Goal: Transaction & Acquisition: Subscribe to service/newsletter

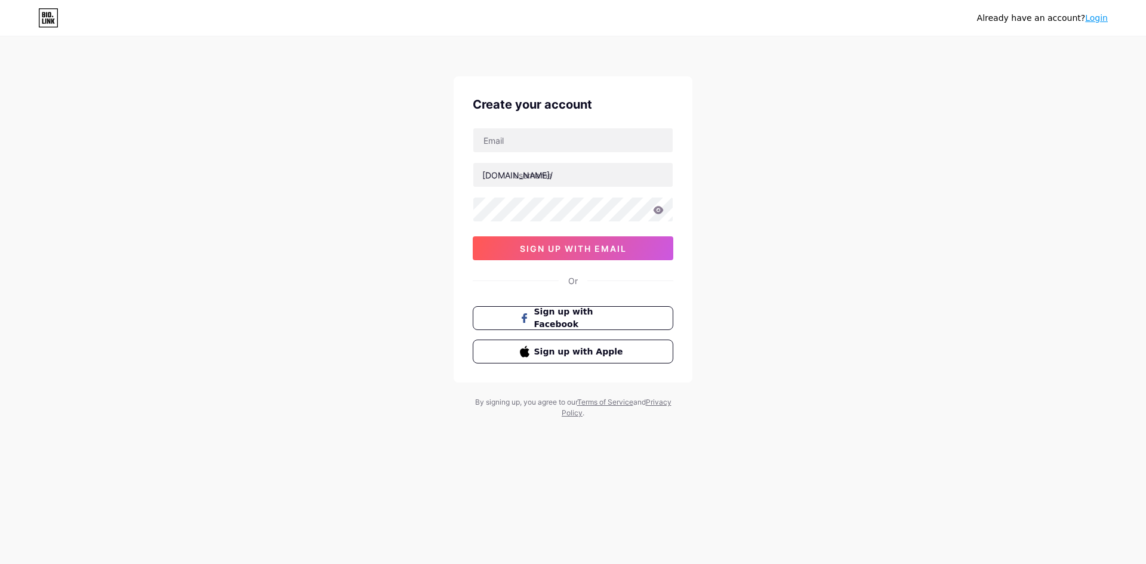
click at [536, 156] on div "[DOMAIN_NAME]/ 0cAFcWeA4gz05MEbpJR3hWg2BYIQP2S6eugT3Wj2DMYfnqEgWn39aHZbKg_1bNvg…" at bounding box center [573, 194] width 201 height 133
click at [537, 147] on input "text" at bounding box center [573, 140] width 199 height 24
type input "[EMAIL_ADDRESS][DOMAIN_NAME]"
click at [567, 172] on input "text" at bounding box center [573, 175] width 199 height 24
type input "hokivipkeren"
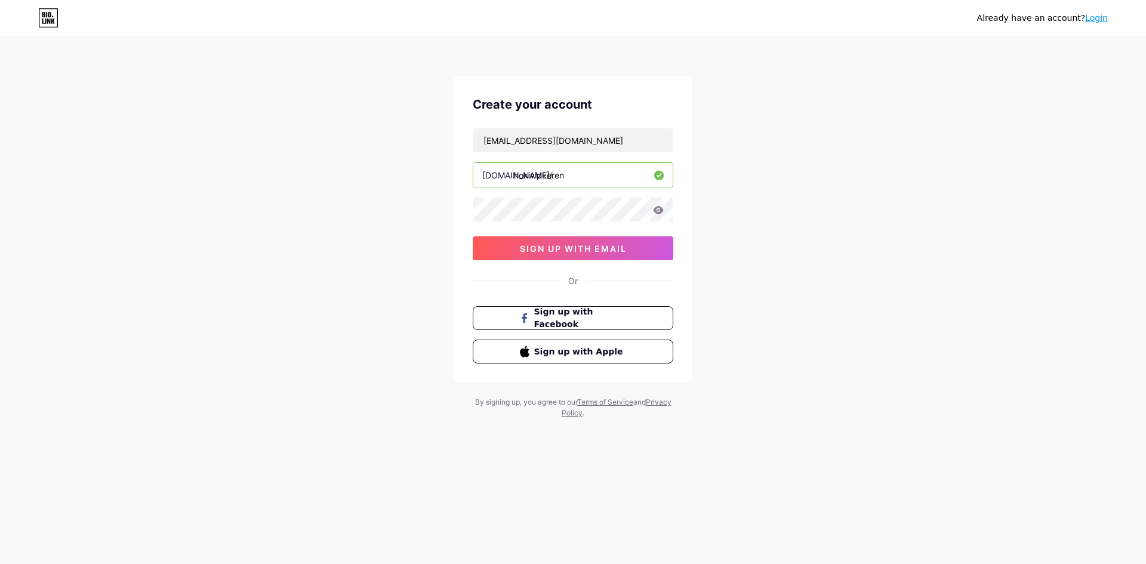
click at [777, 165] on div "Already have an account? Login Create your account [EMAIL_ADDRESS][DOMAIN_NAME]…" at bounding box center [573, 228] width 1146 height 457
click at [562, 246] on span "sign up with email" at bounding box center [573, 249] width 107 height 10
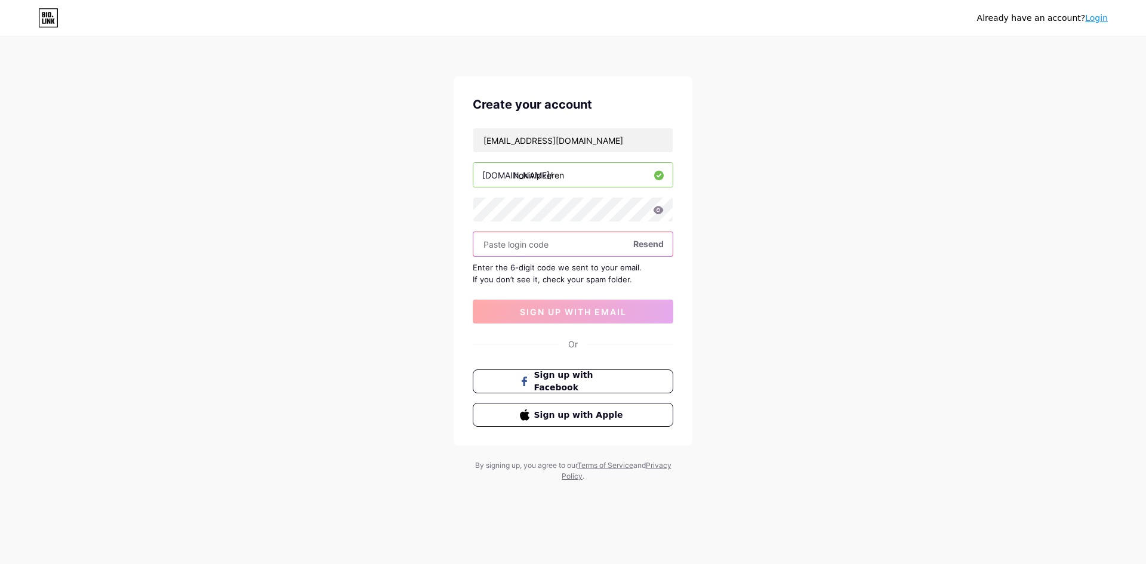
paste input "292564"
click at [558, 238] on input "292564" at bounding box center [573, 244] width 199 height 24
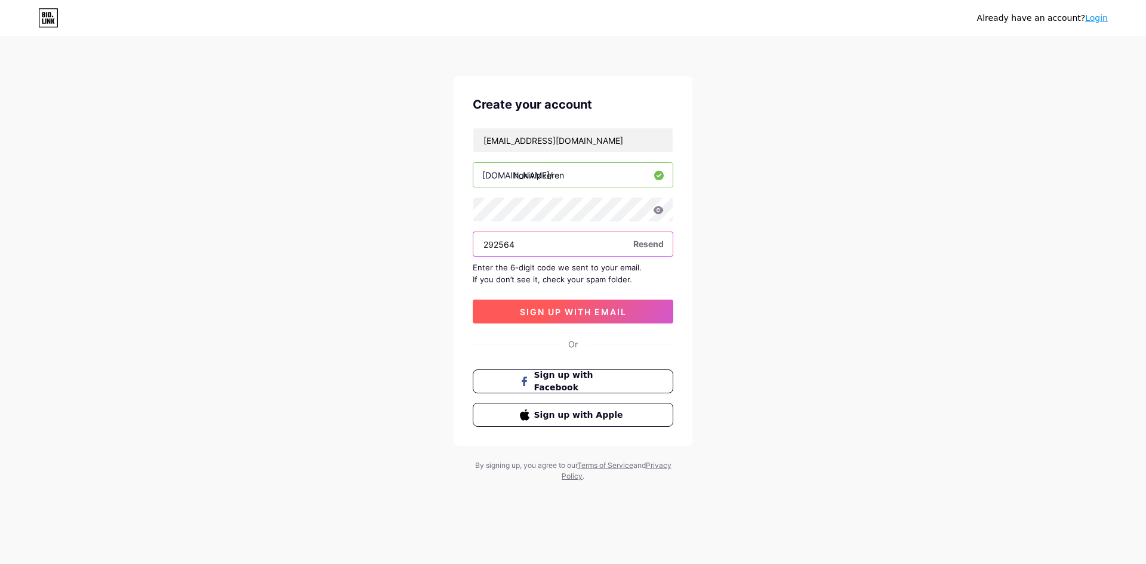
type input "292564"
click at [552, 304] on button "sign up with email" at bounding box center [573, 312] width 201 height 24
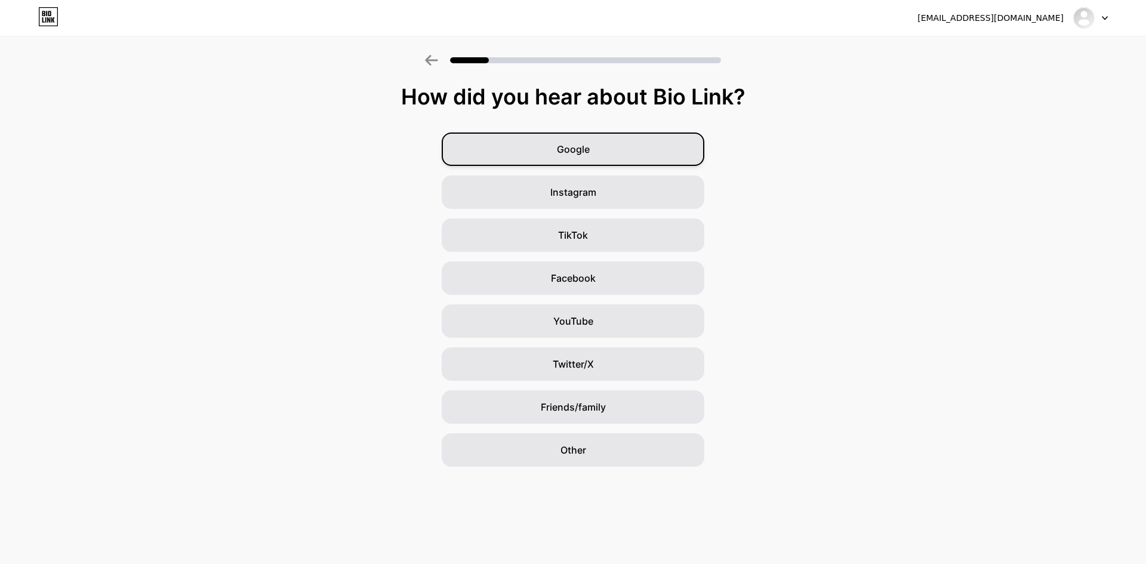
click at [686, 137] on div "Google" at bounding box center [573, 149] width 263 height 33
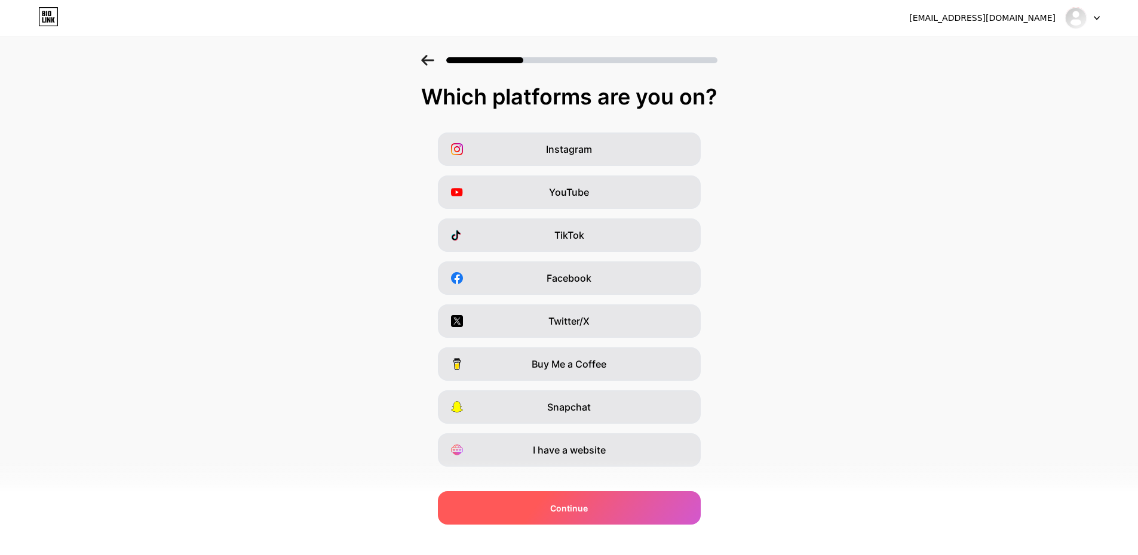
click at [601, 497] on div "Continue" at bounding box center [569, 507] width 263 height 33
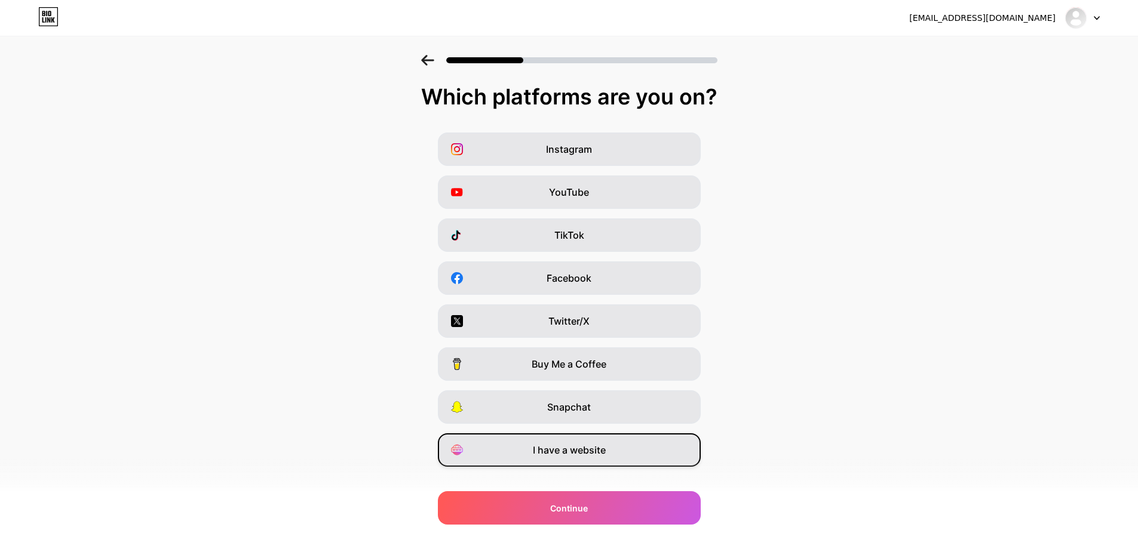
click at [611, 451] on div "I have a website" at bounding box center [569, 450] width 263 height 33
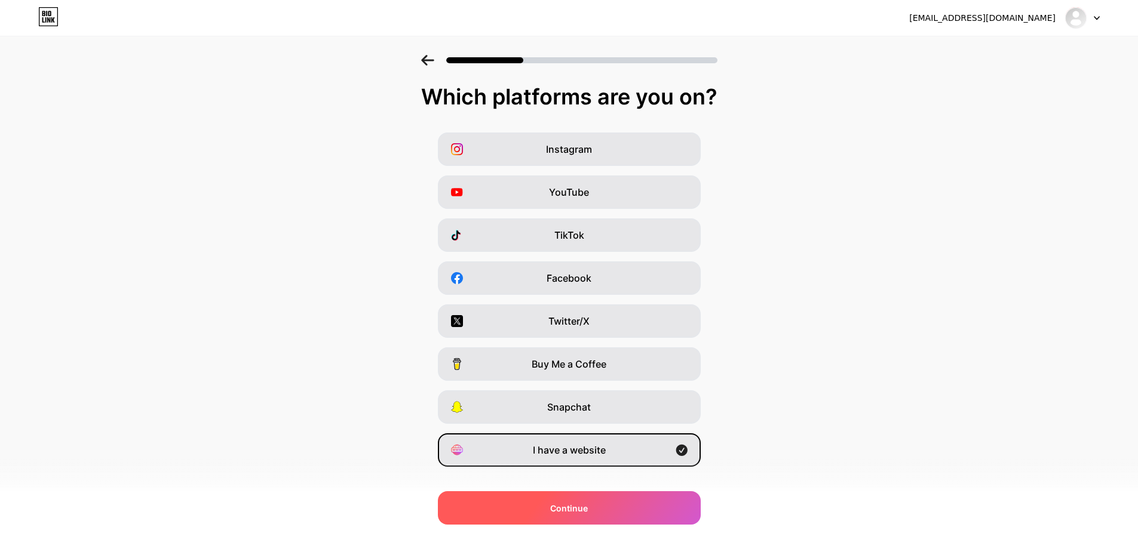
click at [606, 503] on div "Continue" at bounding box center [569, 507] width 263 height 33
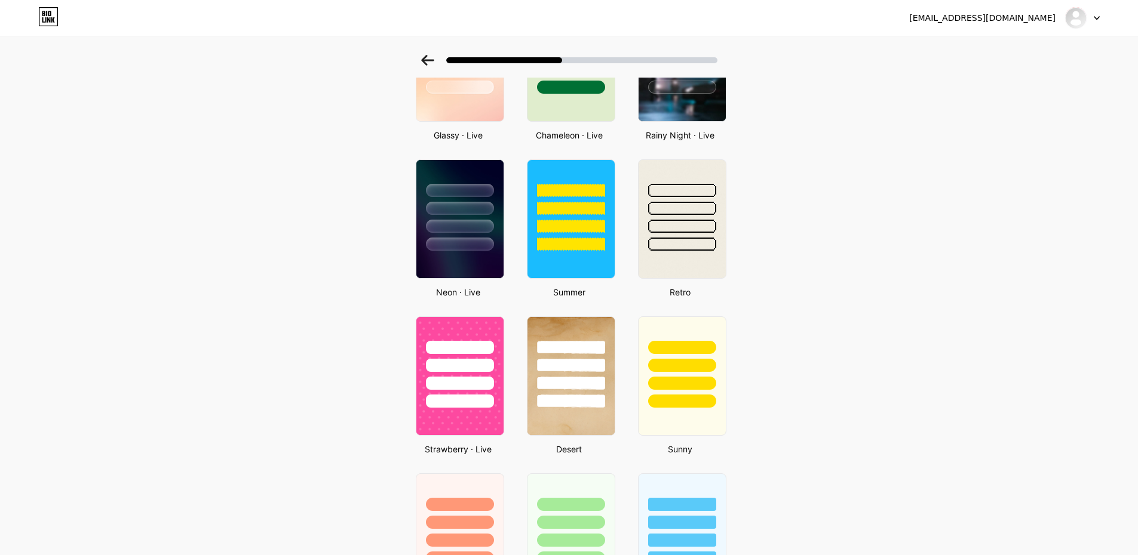
scroll to position [330, 0]
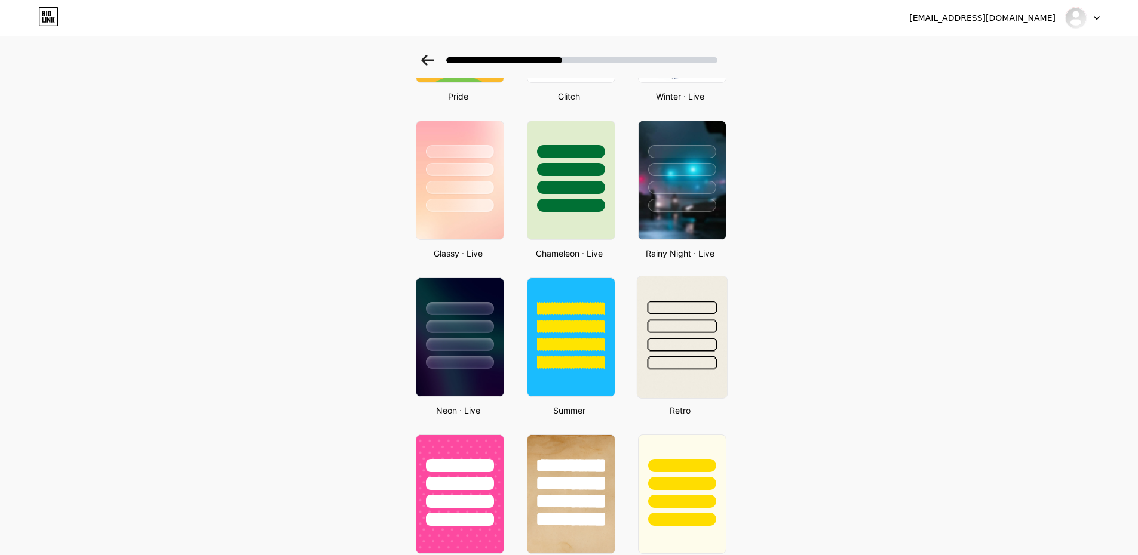
click at [674, 335] on div at bounding box center [682, 323] width 90 height 94
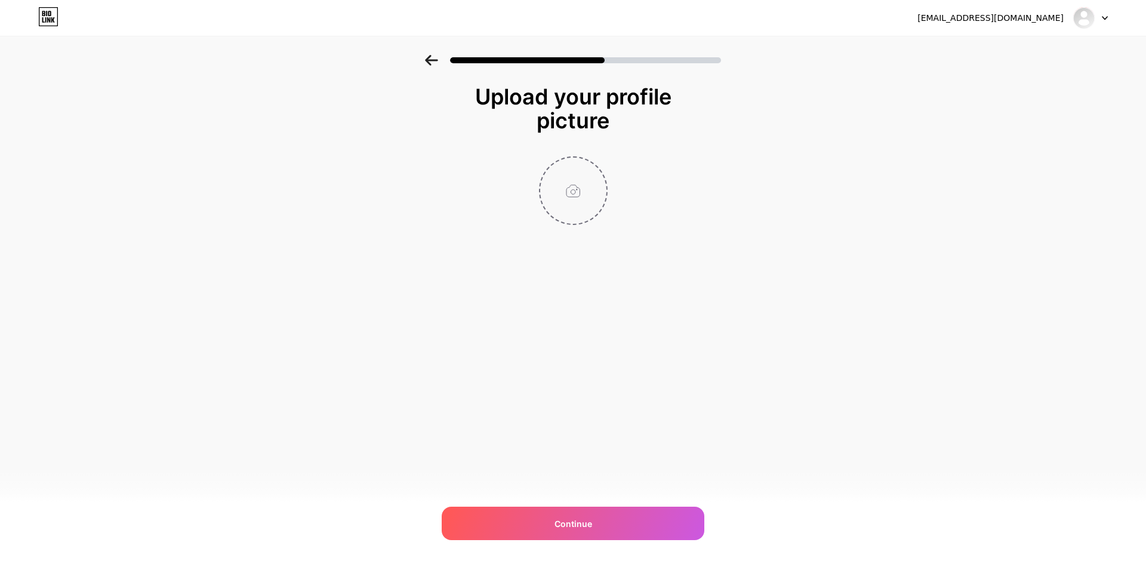
click at [586, 207] on input "file" at bounding box center [573, 191] width 66 height 66
click at [583, 201] on input "file" at bounding box center [573, 191] width 66 height 66
type input "C:\fakepath\sd21d.jpg"
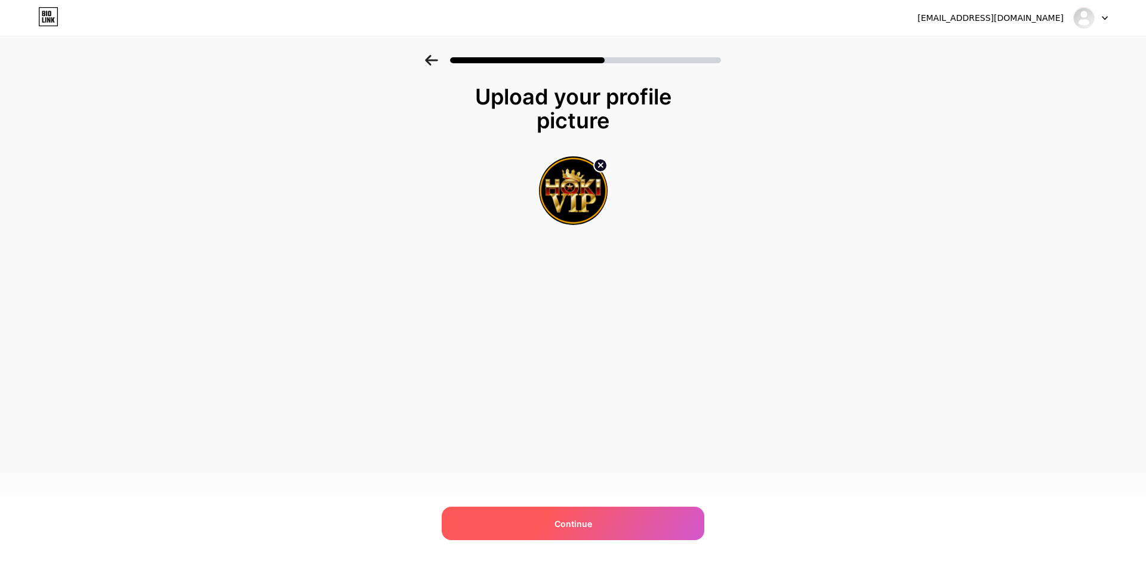
click at [648, 520] on div "Continue" at bounding box center [573, 523] width 263 height 33
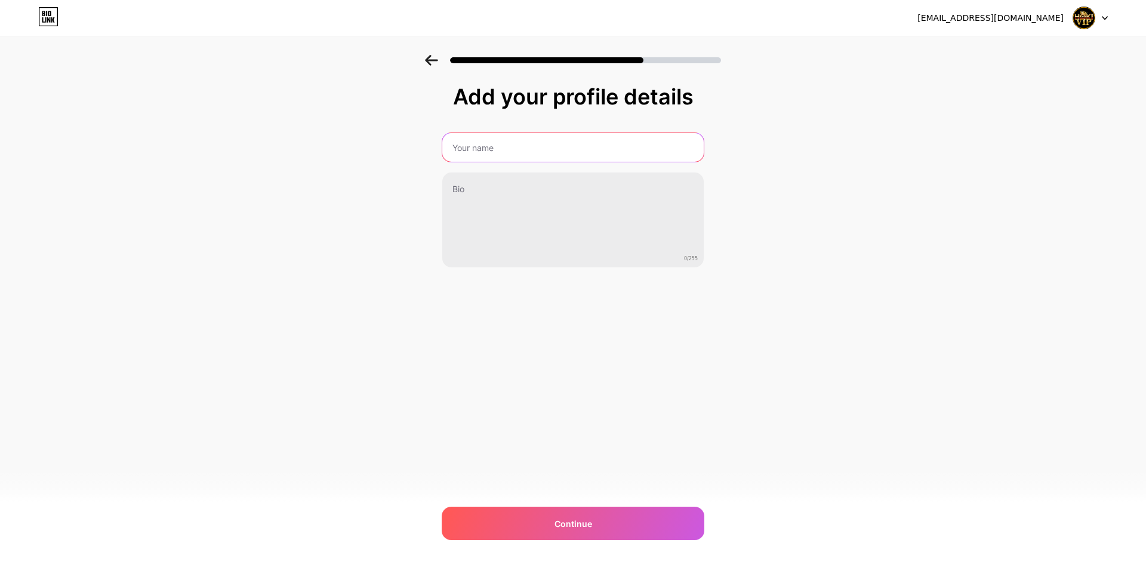
click at [535, 140] on input "text" at bounding box center [573, 147] width 262 height 29
type input "h"
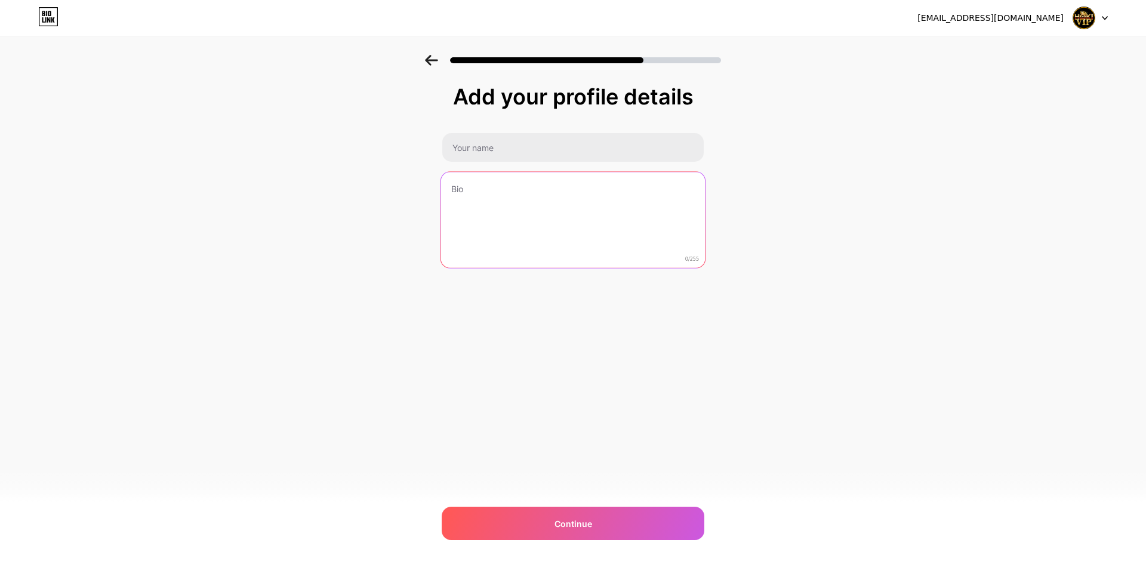
paste textarea "The Most Trusted Situs Gacor Anti Rungkat [PERSON_NAME] ... [DOMAIN_NAME] [URL]…"
click at [603, 216] on textarea at bounding box center [573, 220] width 264 height 97
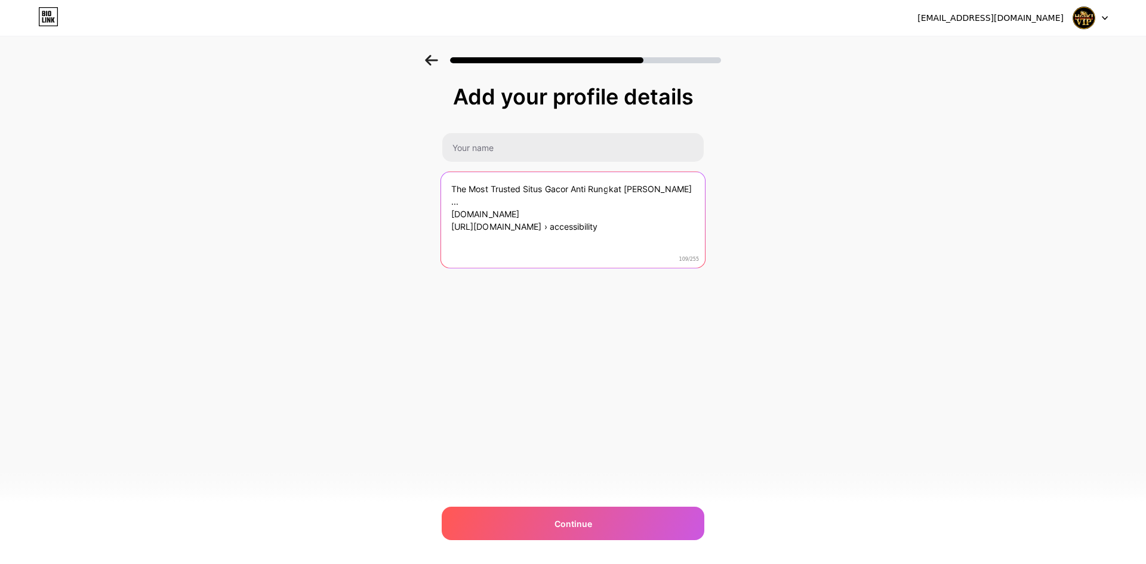
drag, startPoint x: 625, startPoint y: 187, endPoint x: 376, endPoint y: 165, distance: 249.4
click at [376, 165] on div "Add your profile details The Most Trusted Situs Gacor Anti Rungkat [PERSON_NAME…" at bounding box center [573, 191] width 1146 height 273
type textarea "[PERSON_NAME] ... [DOMAIN_NAME] [URL][DOMAIN_NAME] › accessibility"
drag, startPoint x: 651, startPoint y: 210, endPoint x: 373, endPoint y: 169, distance: 281.9
click at [373, 169] on div "Add your profile details [PERSON_NAME] ... [DOMAIN_NAME] [URL][DOMAIN_NAME] › a…" at bounding box center [573, 191] width 1146 height 273
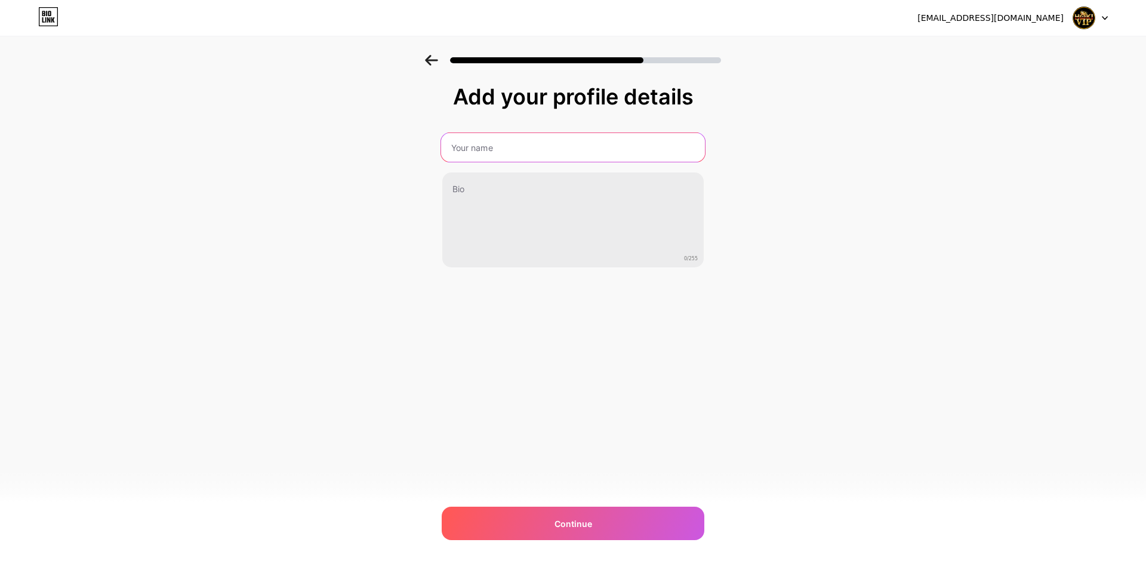
paste input "The Most Trusted Situs Gacor Anti Rungkat"
click at [503, 146] on input "text" at bounding box center [573, 147] width 264 height 29
click at [451, 147] on input "The Most Trusted Situs Gacor Anti Rungkat" at bounding box center [573, 147] width 264 height 29
click at [528, 142] on input "Hokivip The Most Trusted Situs Gacor Anti Rungkat" at bounding box center [573, 147] width 264 height 29
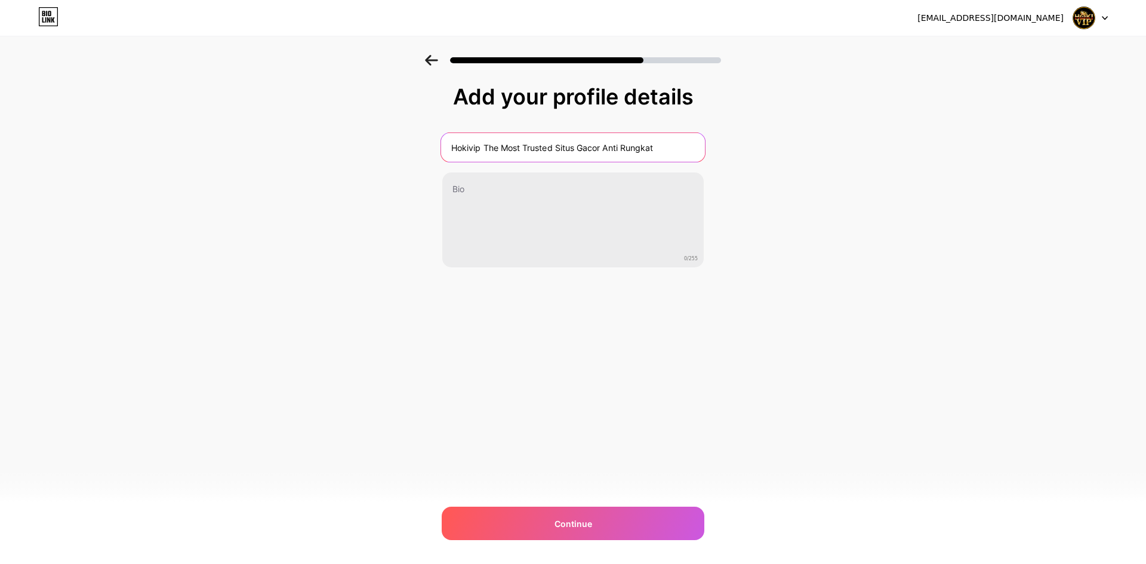
click at [528, 142] on input "Hokivip The Most Trusted Situs Gacor Anti Rungkat" at bounding box center [573, 147] width 264 height 29
type input "Hokivip The Most Trusted Situs Gacor Anti Rungkat"
click at [887, 174] on div "Add your profile details Hokivip The Most Trusted Situs Gacor Anti Rungkat 0/25…" at bounding box center [573, 191] width 1146 height 273
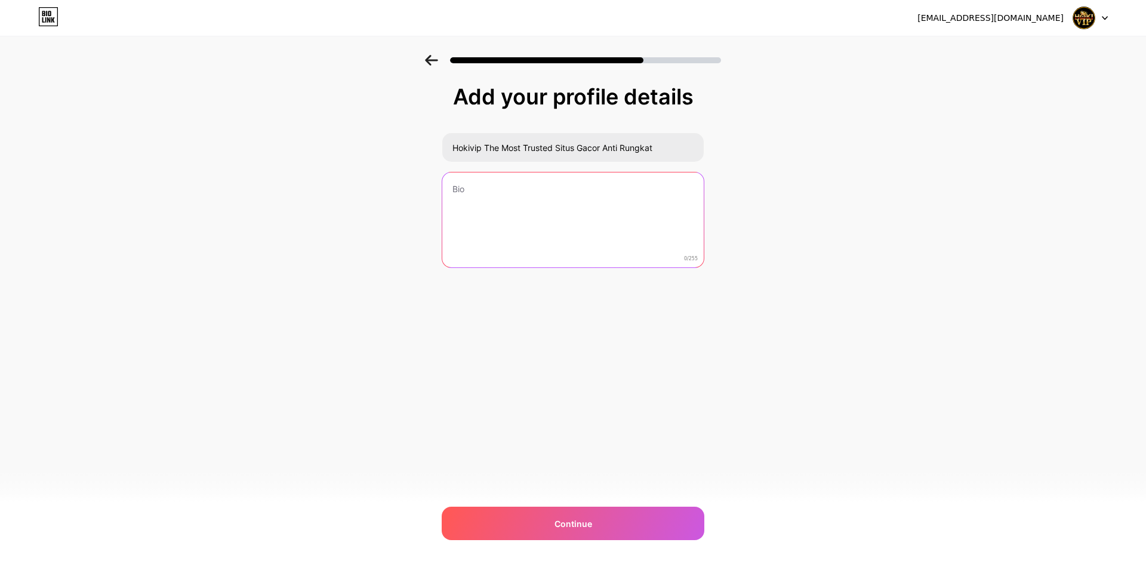
paste textarea "Hokivip The Most Trusted Situs Gacor Anti Rungkat dengan fitur lengkap, bonus t…"
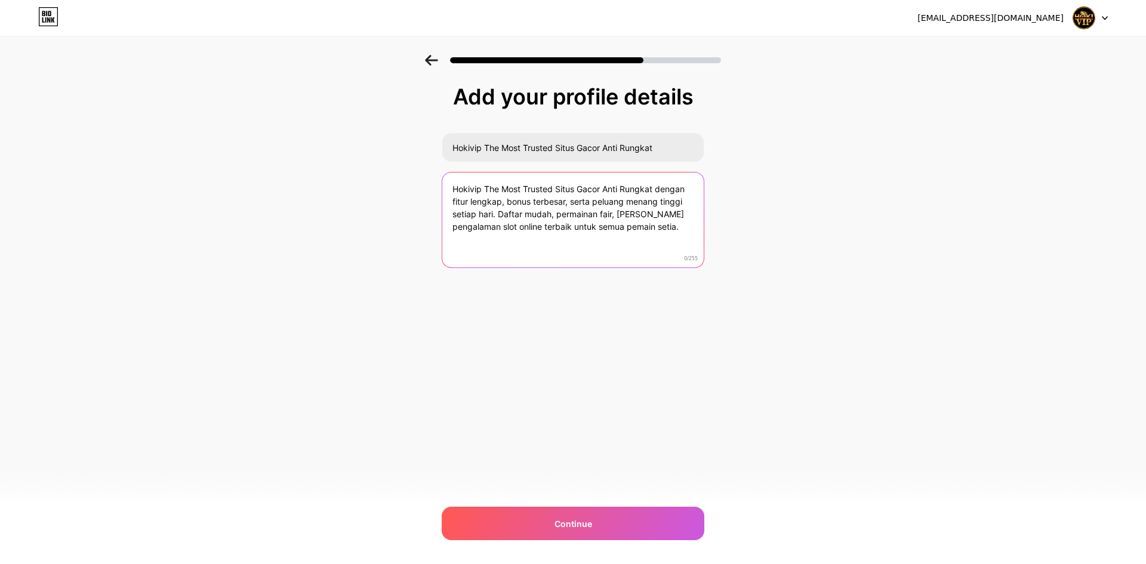
click at [647, 220] on textarea "Hokivip The Most Trusted Situs Gacor Anti Rungkat dengan fitur lengkap, bonus t…" at bounding box center [573, 221] width 262 height 96
type textarea "Hokivip The Most Trusted Situs Gacor Anti Rungkat dengan fitur lengkap, bonus t…"
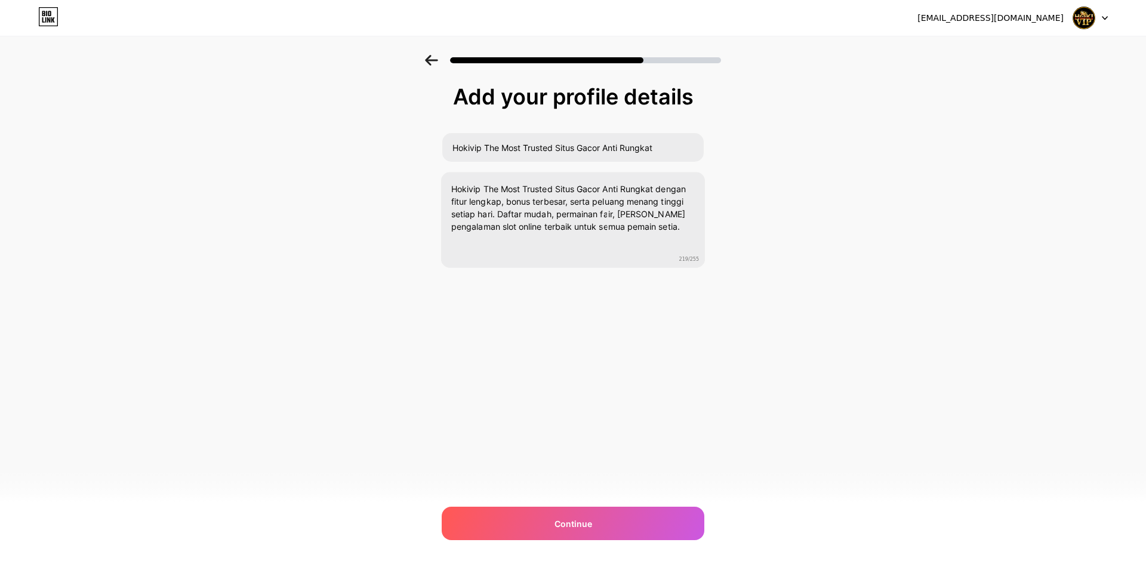
click at [659, 361] on div "[EMAIL_ADDRESS][DOMAIN_NAME] Logout Link Copied Add your profile details Hokivi…" at bounding box center [573, 282] width 1146 height 564
click at [628, 518] on div "Continue" at bounding box center [573, 523] width 263 height 33
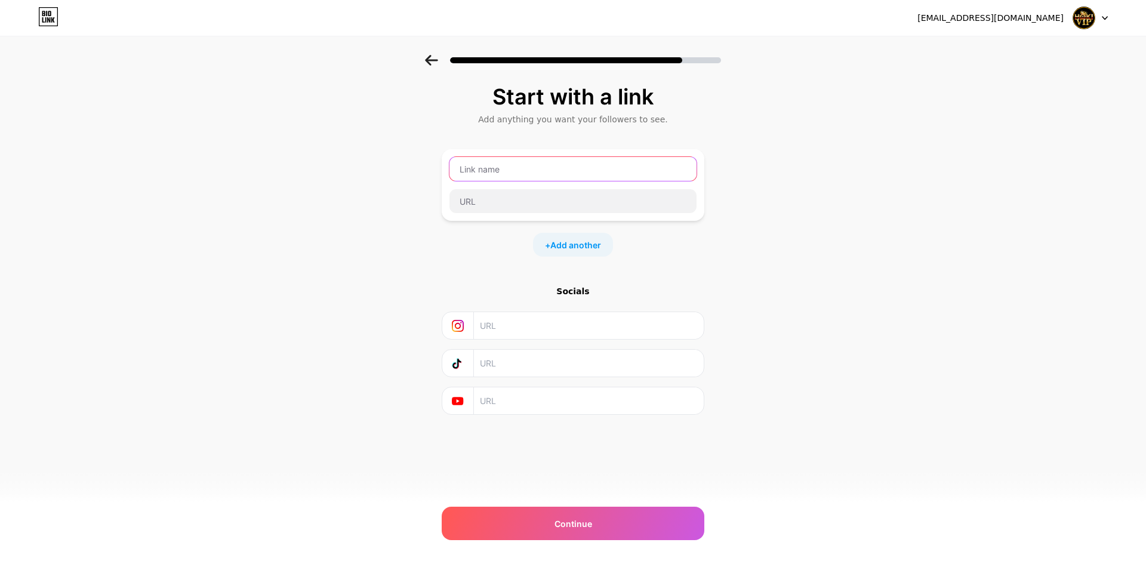
click at [533, 176] on input "text" at bounding box center [573, 169] width 247 height 24
type input "LINK LOGIN"
click at [554, 196] on input "text" at bounding box center [573, 201] width 247 height 24
paste input "[URL][DOMAIN_NAME][PERSON_NAME]"
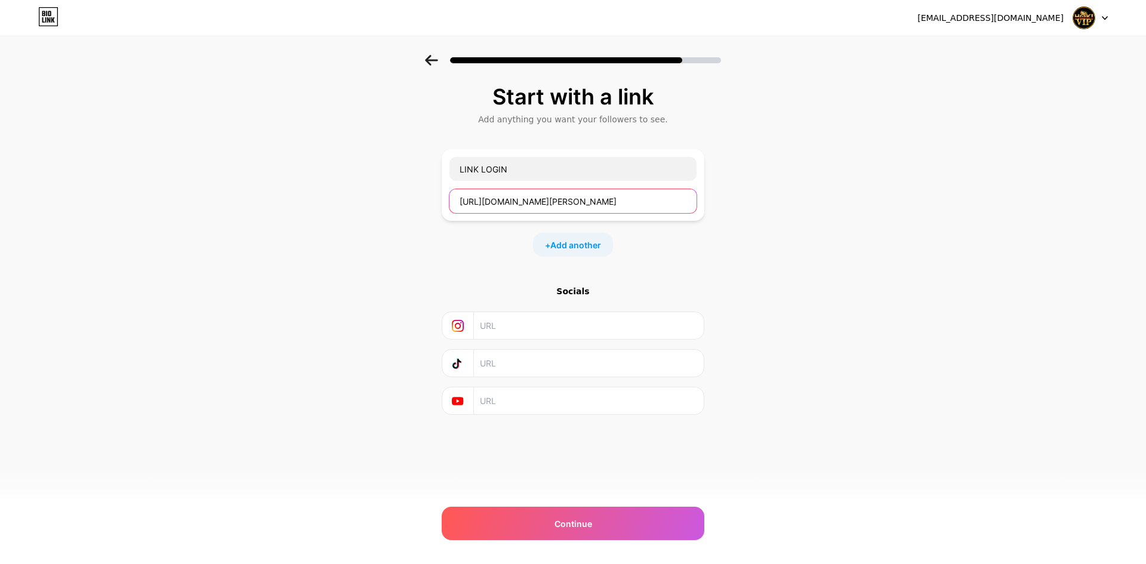
click at [596, 202] on input "[URL][DOMAIN_NAME][PERSON_NAME]" at bounding box center [573, 201] width 247 height 24
type input "[URL][DOMAIN_NAME][PERSON_NAME]"
click at [581, 245] on span "Add another" at bounding box center [576, 245] width 51 height 13
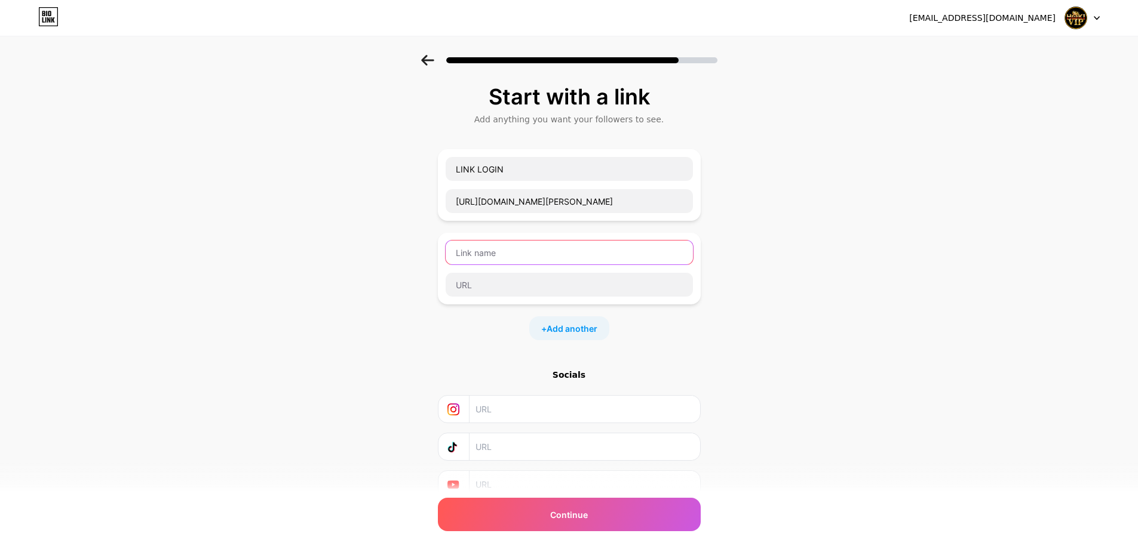
click at [571, 253] on input "text" at bounding box center [568, 253] width 247 height 24
type input "LINK DAFTAR"
click at [660, 195] on input "[URL][DOMAIN_NAME][PERSON_NAME]" at bounding box center [568, 201] width 247 height 24
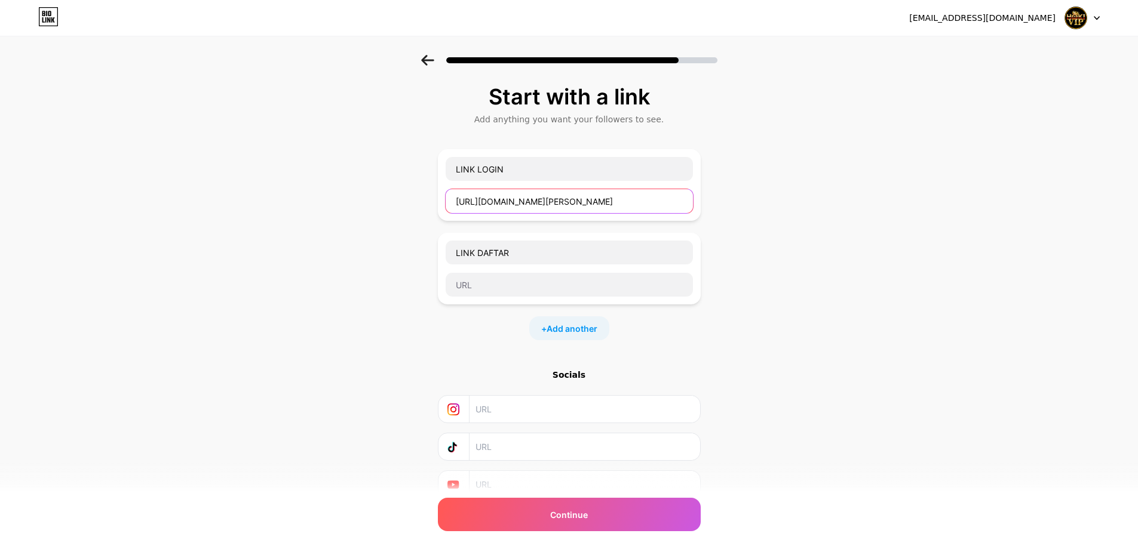
paste input "alternatif"
type input "[URL][DOMAIN_NAME]"
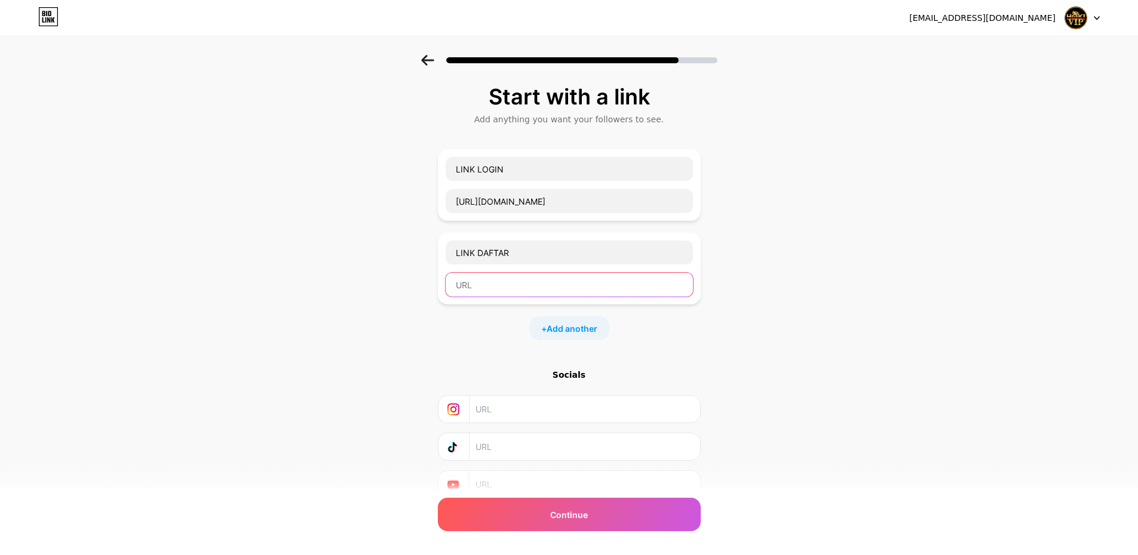
paste input "[URL][DOMAIN_NAME][PERSON_NAME]"
click at [595, 289] on input "[URL][DOMAIN_NAME][PERSON_NAME]" at bounding box center [568, 285] width 247 height 24
type input "[URL][DOMAIN_NAME][PERSON_NAME]"
click at [583, 328] on span "Add another" at bounding box center [571, 328] width 51 height 13
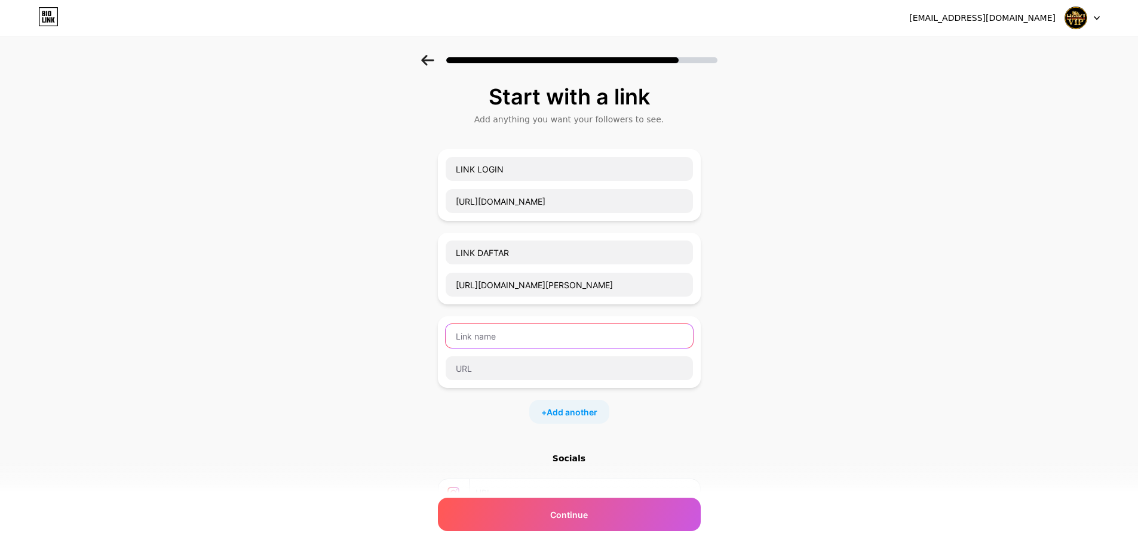
click at [543, 343] on input "text" at bounding box center [568, 336] width 247 height 24
type input "RTP SUPER GACOR"
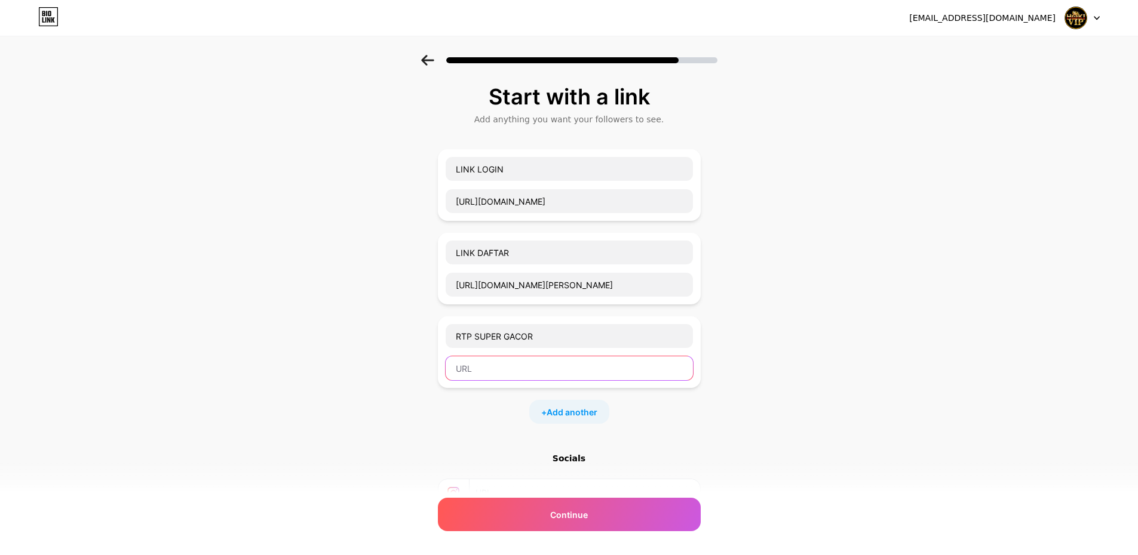
paste input "[URL][DOMAIN_NAME]"
click at [512, 370] on input "[URL][DOMAIN_NAME]" at bounding box center [568, 368] width 247 height 24
type input "[URL][DOMAIN_NAME]"
click at [558, 403] on div "+ Add another" at bounding box center [569, 412] width 80 height 24
paste input "[URL][DOMAIN_NAME]"
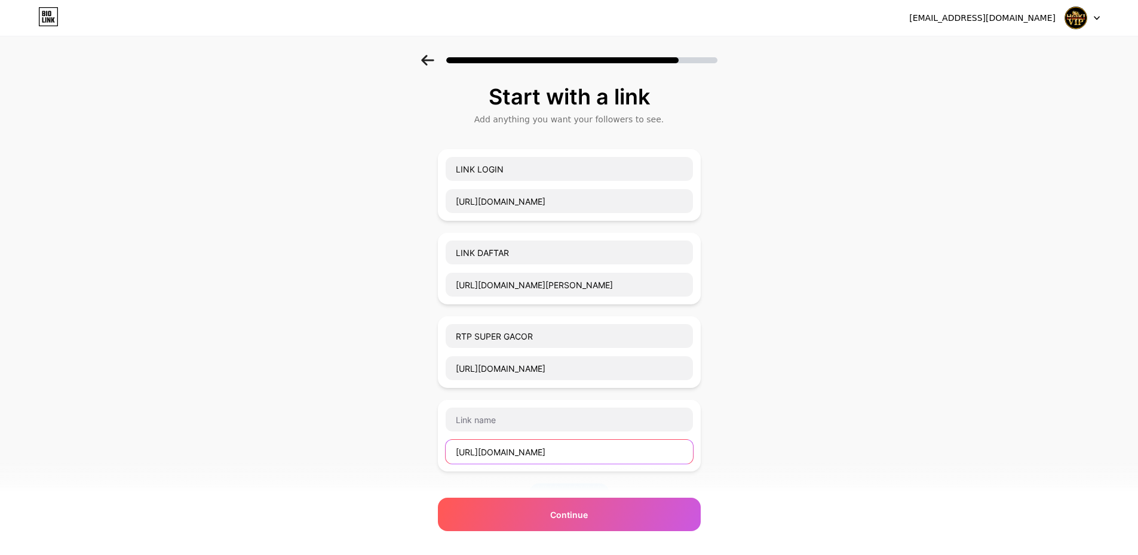
drag, startPoint x: 497, startPoint y: 453, endPoint x: 496, endPoint y: 447, distance: 6.2
click at [496, 447] on input "[URL][DOMAIN_NAME]" at bounding box center [568, 452] width 247 height 24
type input "[URL][DOMAIN_NAME]"
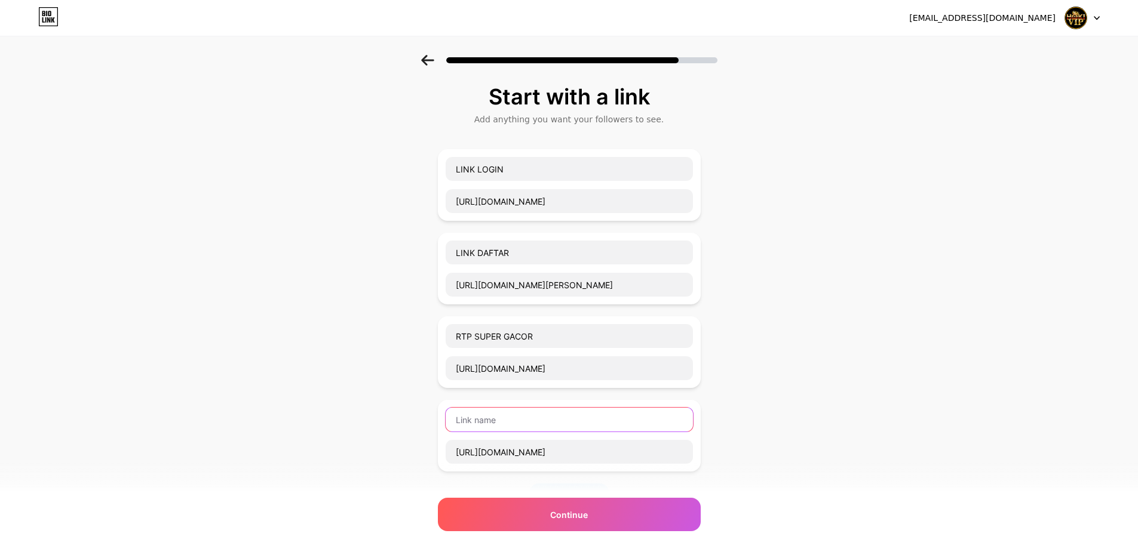
click at [508, 420] on input "text" at bounding box center [568, 420] width 247 height 24
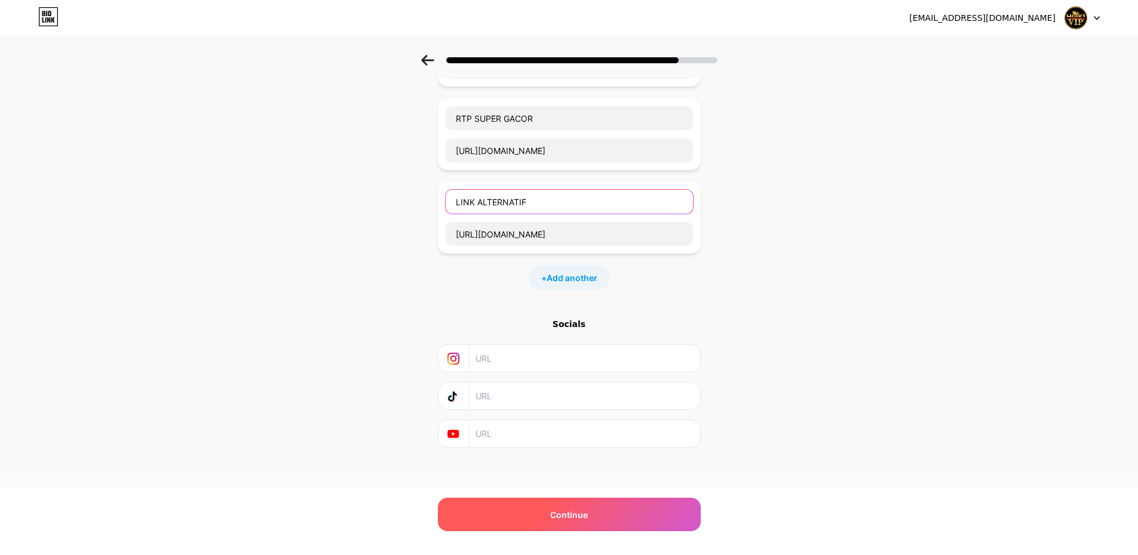
type input "LINK ALTERNATIF"
click at [539, 502] on div "Continue" at bounding box center [569, 514] width 263 height 33
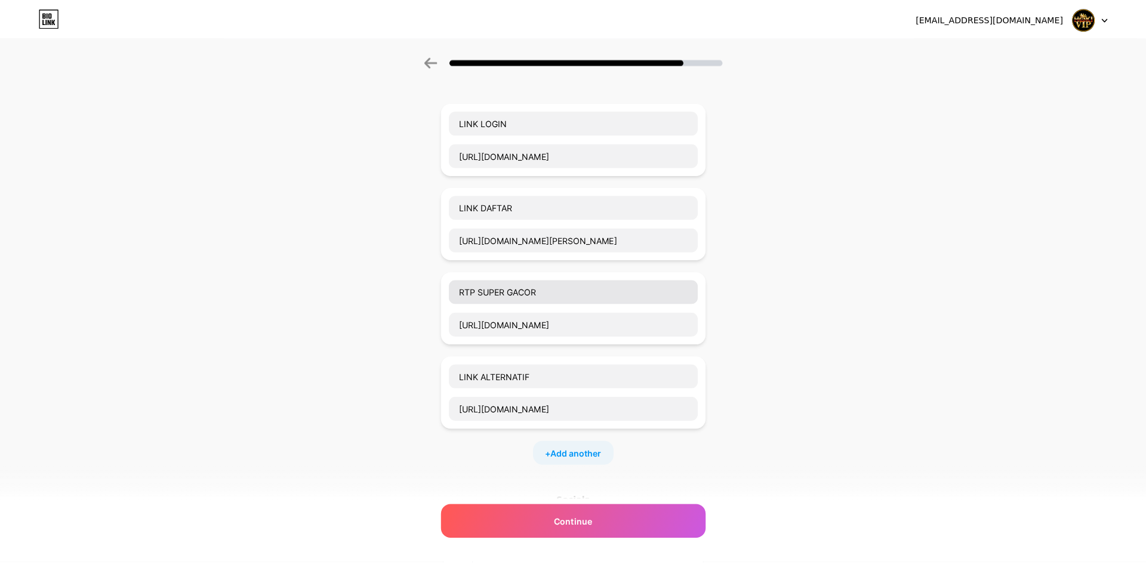
scroll to position [0, 0]
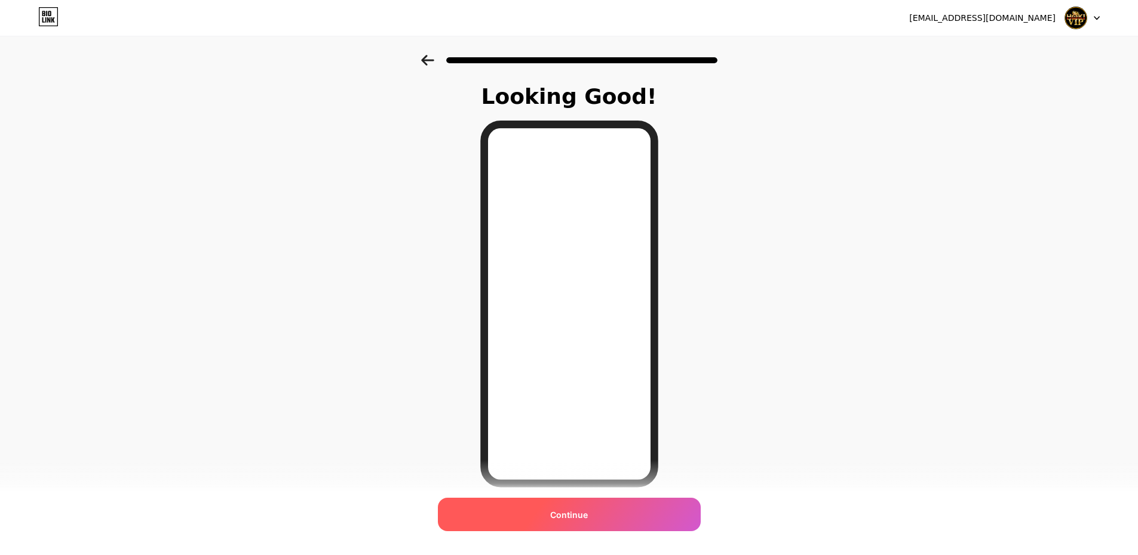
click at [615, 521] on div "Continue" at bounding box center [569, 514] width 263 height 33
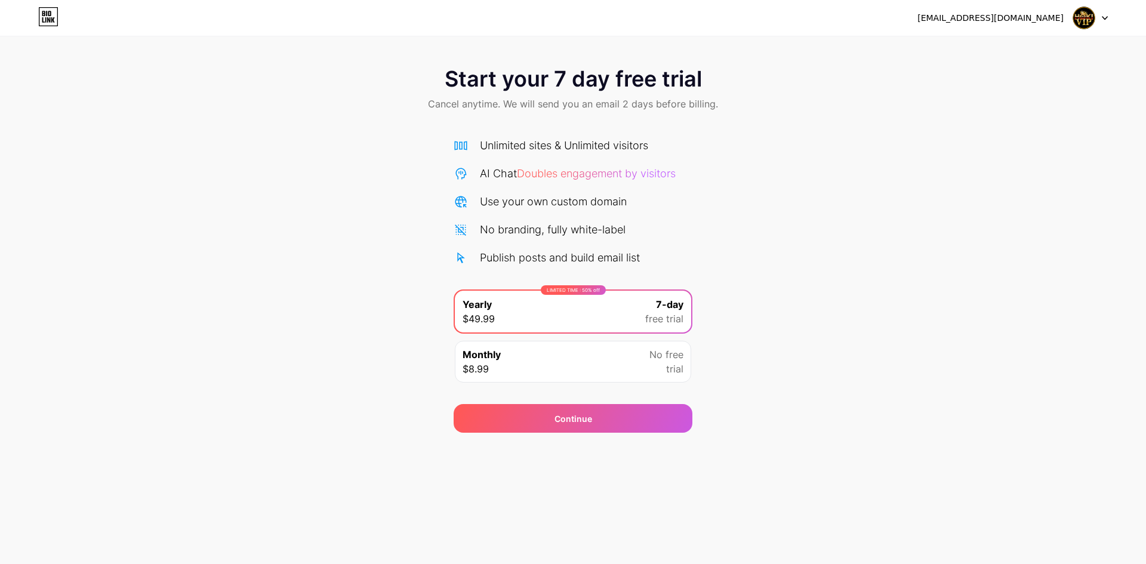
click at [620, 351] on div "Monthly $8.99 No free trial" at bounding box center [573, 362] width 236 height 42
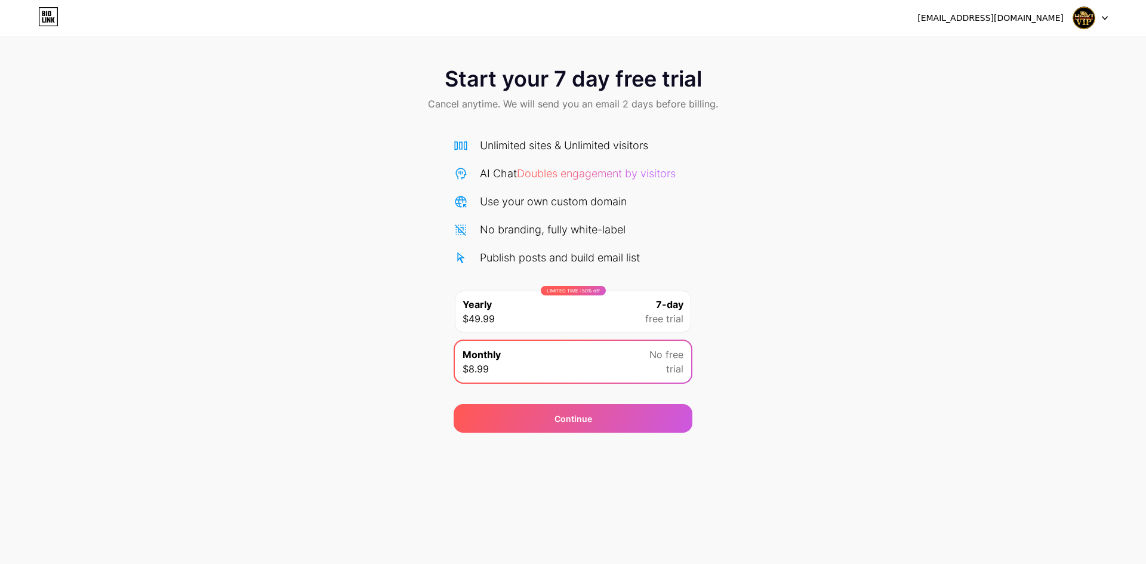
click at [610, 328] on div "LIMITED TIME : 50% off Yearly $49.99 7-day free trial" at bounding box center [573, 312] width 236 height 42
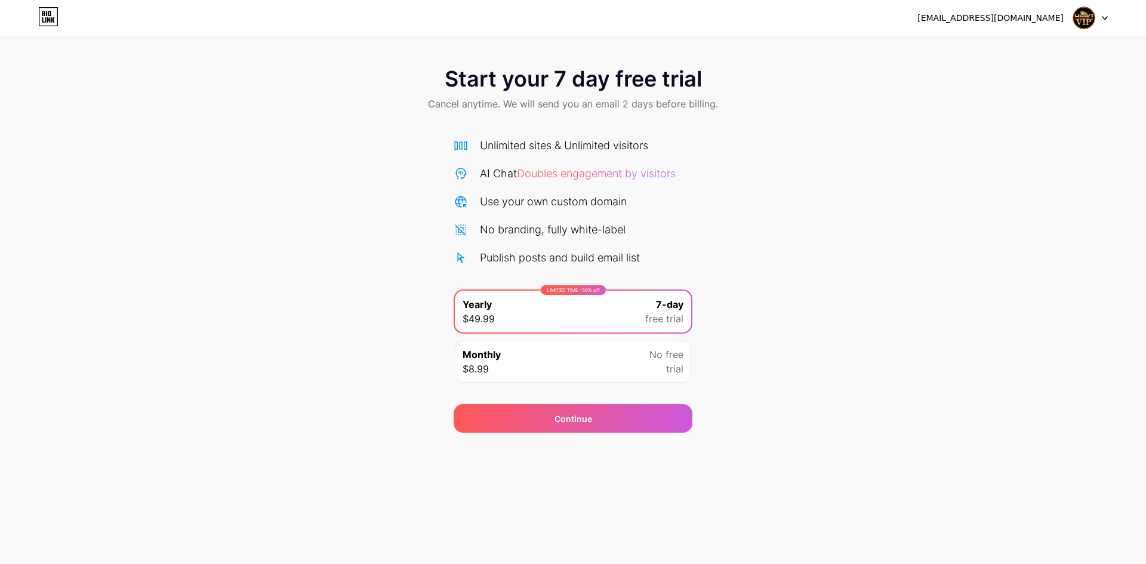
click at [610, 327] on div "LIMITED TIME : 50% off Yearly $49.99 7-day free trial" at bounding box center [573, 312] width 236 height 42
click at [654, 407] on div "Continue" at bounding box center [573, 418] width 239 height 29
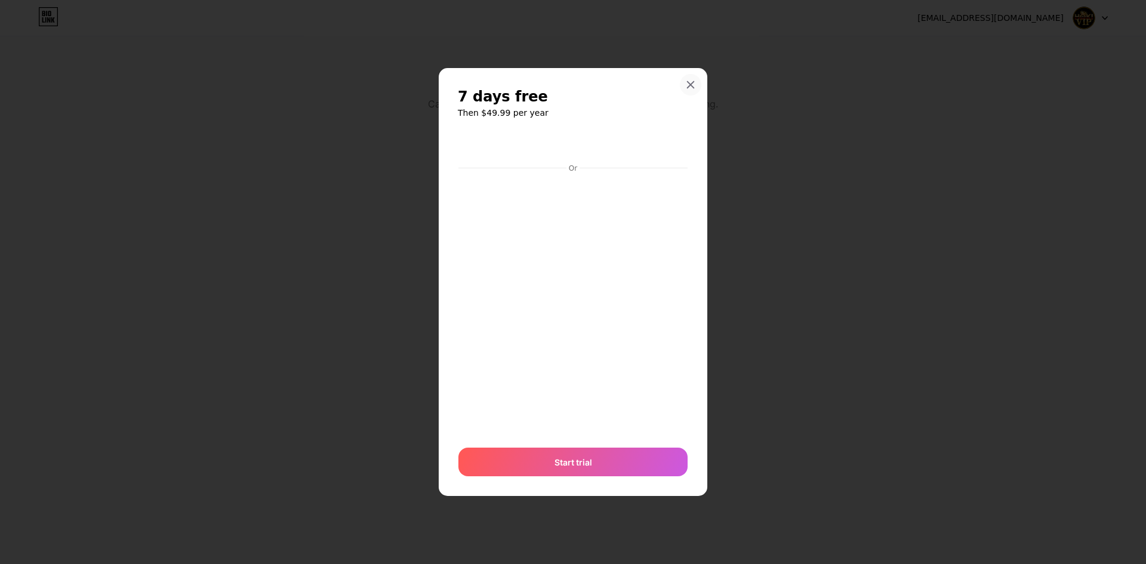
click at [691, 88] on icon at bounding box center [691, 85] width 10 height 10
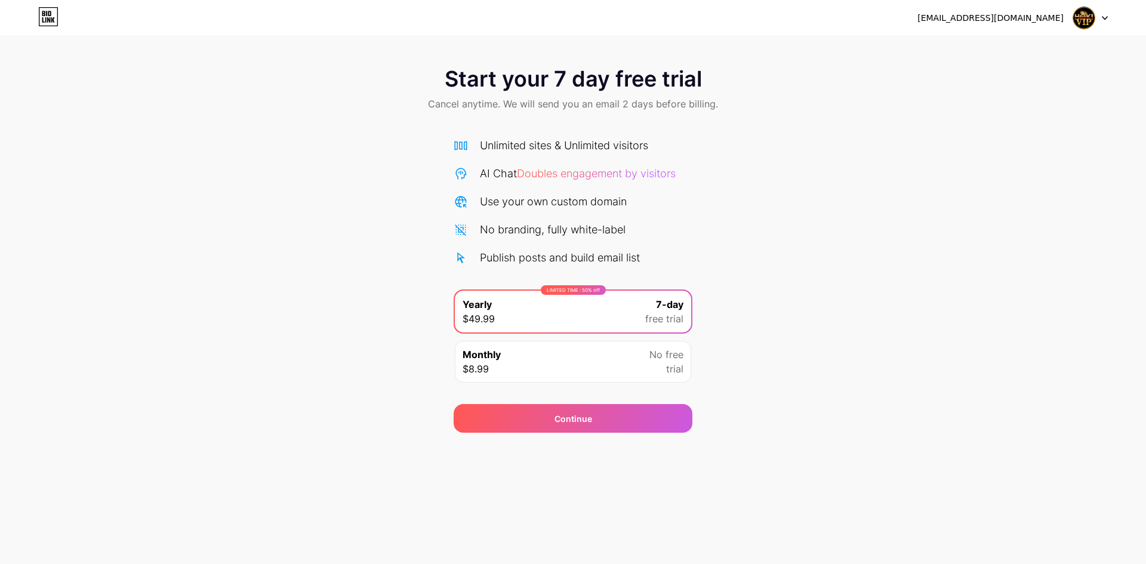
click at [614, 106] on span "Cancel anytime. We will send you an email 2 days before billing." at bounding box center [573, 104] width 290 height 14
click at [1093, 19] on img at bounding box center [1084, 18] width 23 height 23
click at [539, 205] on div "Use your own custom domain" at bounding box center [553, 201] width 147 height 16
click at [573, 352] on div "Monthly $8.99 No free trial" at bounding box center [573, 362] width 236 height 42
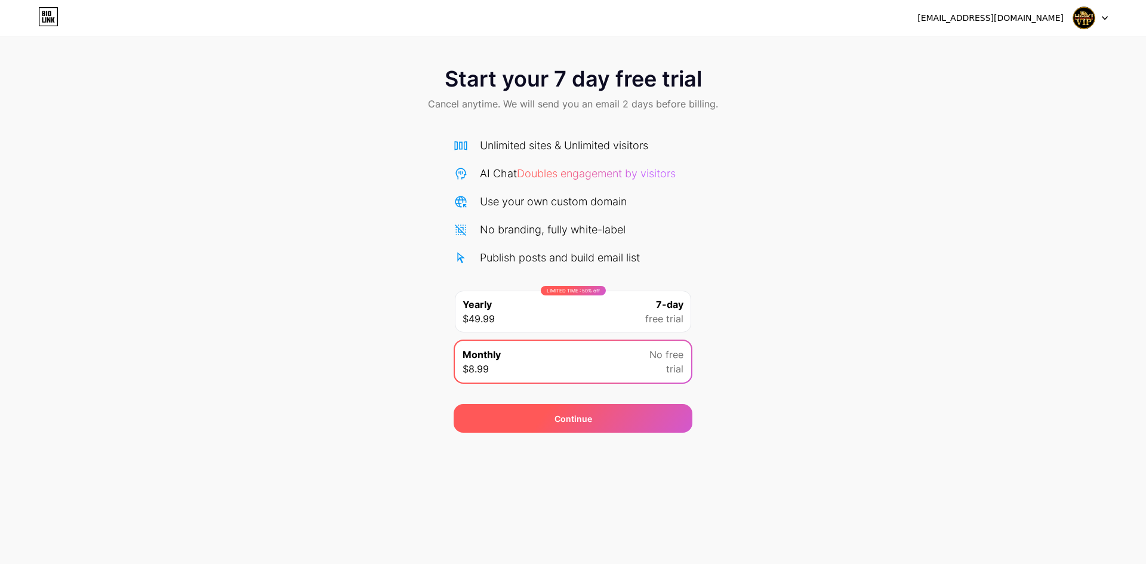
click at [582, 417] on div "Continue" at bounding box center [574, 419] width 38 height 13
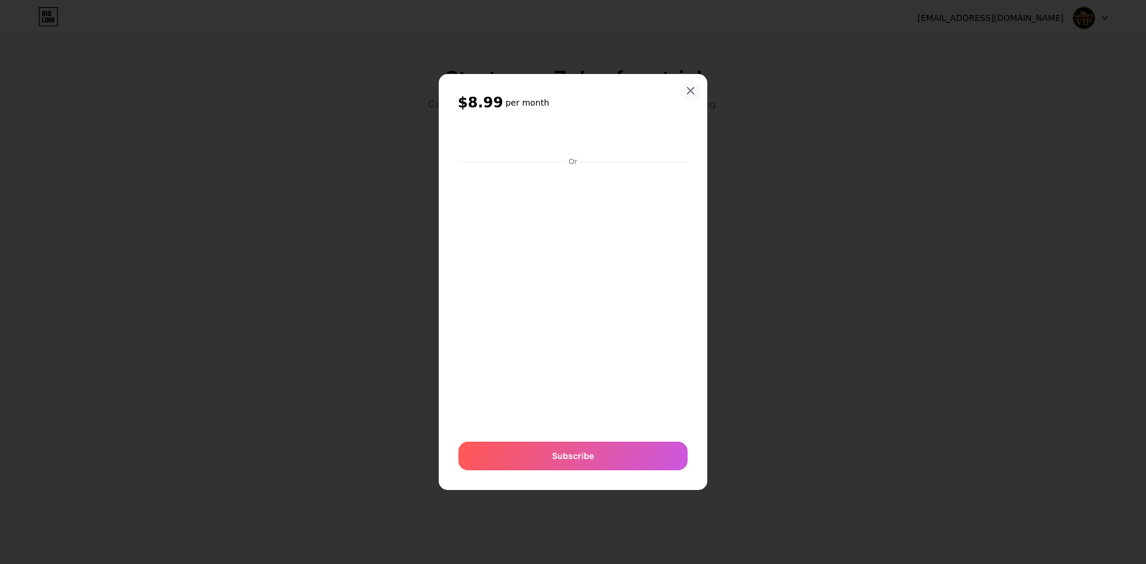
click at [690, 93] on icon at bounding box center [691, 91] width 10 height 10
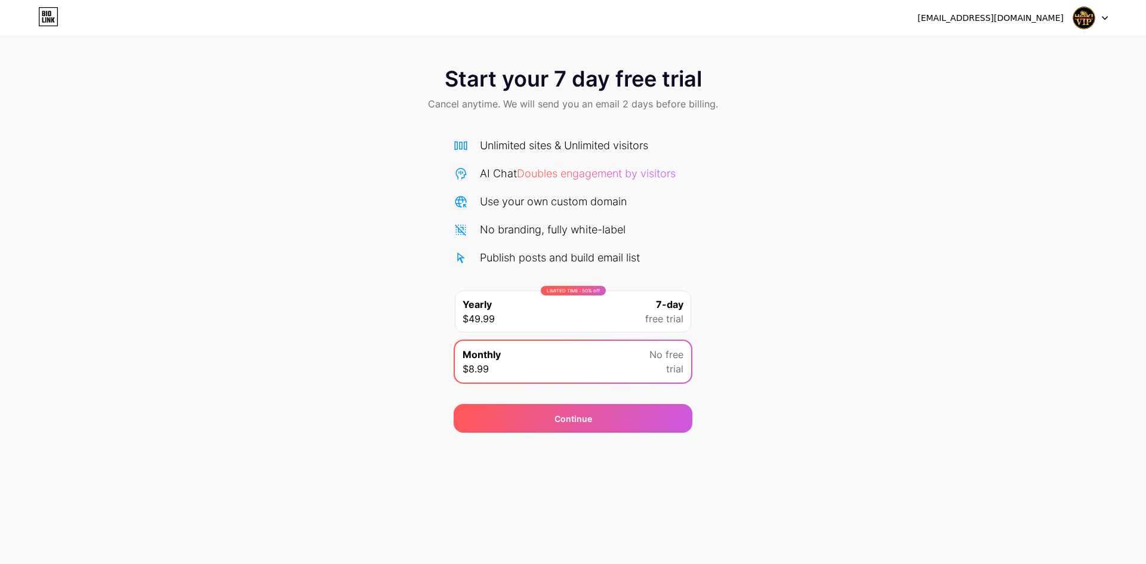
drag, startPoint x: 568, startPoint y: 313, endPoint x: 568, endPoint y: 338, distance: 25.1
click at [568, 312] on div "LIMITED TIME : 50% off Yearly $49.99 7-day free trial" at bounding box center [573, 312] width 236 height 42
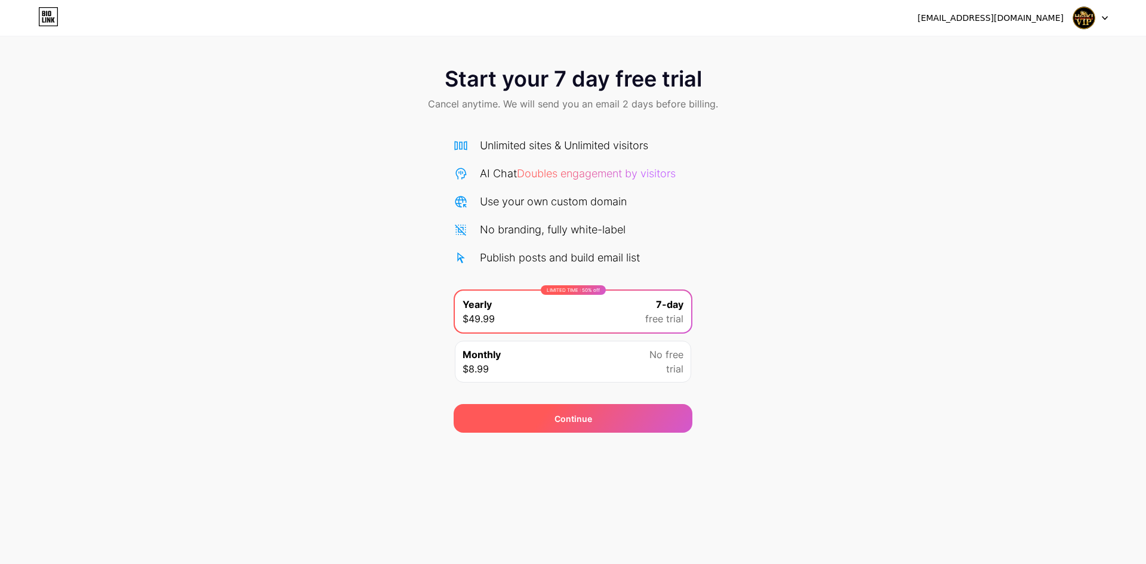
click at [574, 421] on div "Continue" at bounding box center [574, 419] width 38 height 13
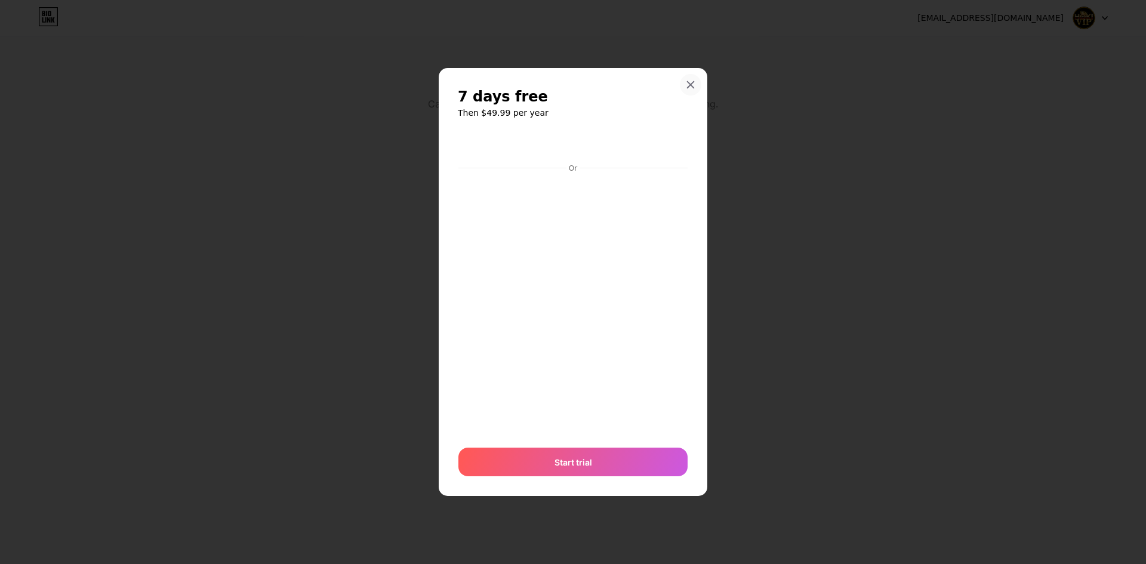
click at [694, 84] on icon at bounding box center [691, 85] width 10 height 10
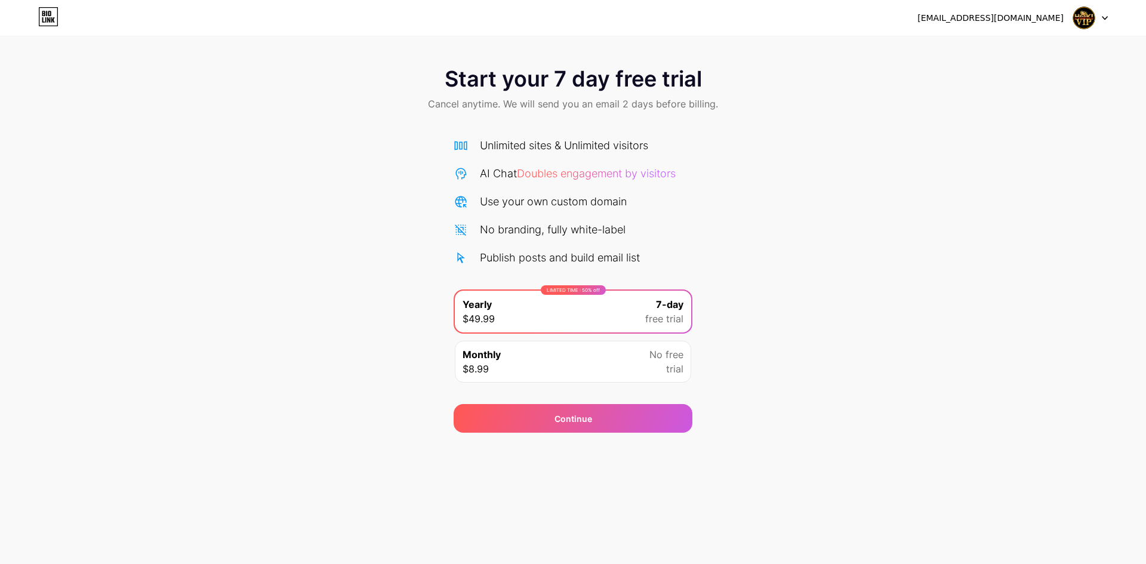
click at [44, 19] on icon at bounding box center [48, 16] width 20 height 19
click at [622, 402] on div "Continue" at bounding box center [573, 411] width 239 height 43
click at [618, 417] on div "Continue" at bounding box center [573, 418] width 239 height 29
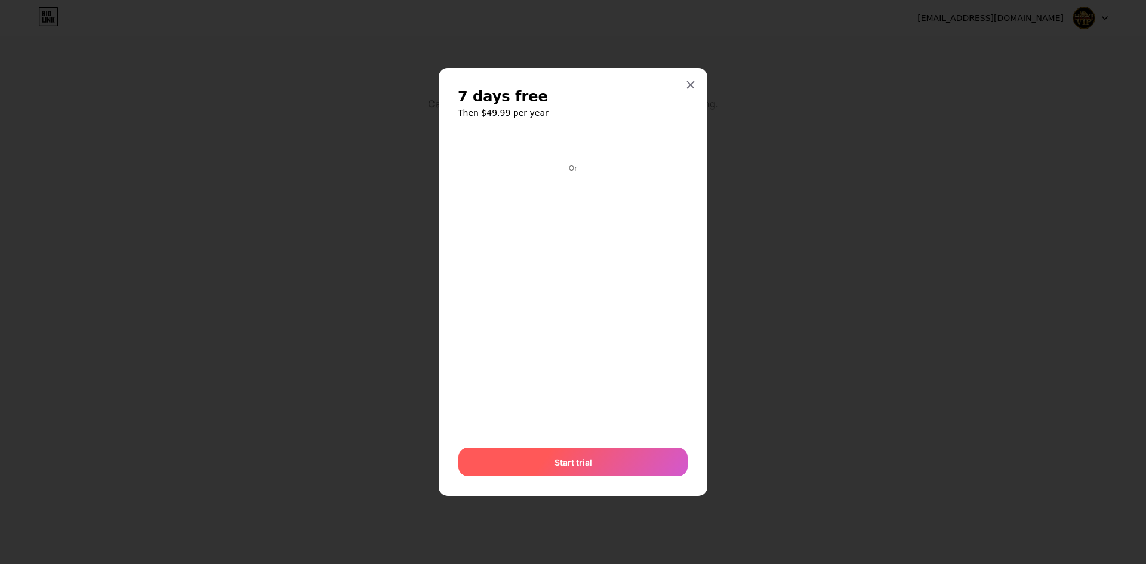
click at [608, 461] on div "Start trial" at bounding box center [573, 462] width 229 height 29
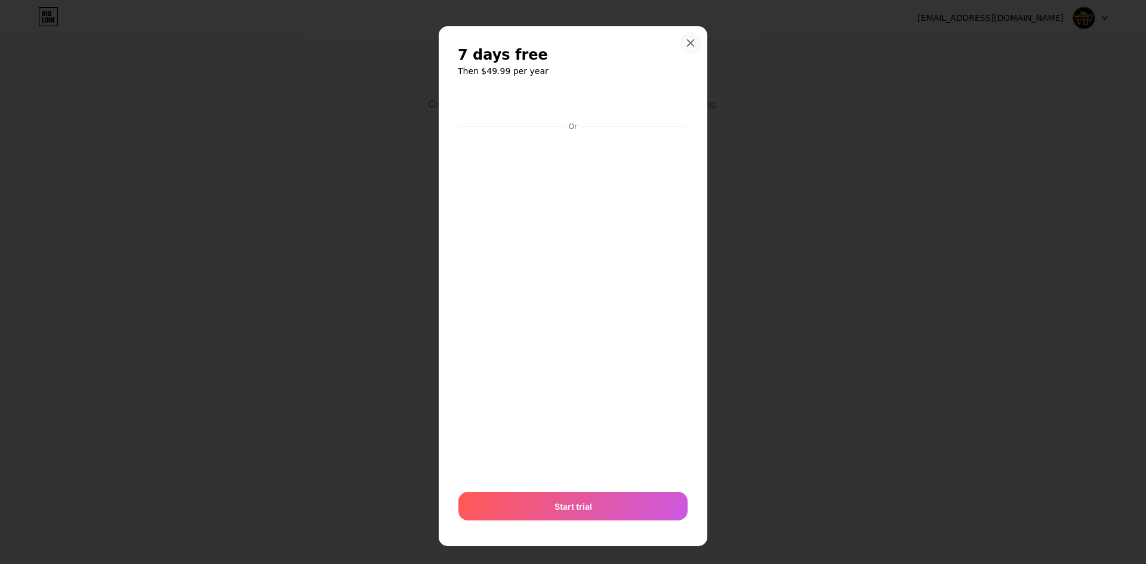
click at [686, 44] on icon at bounding box center [691, 43] width 10 height 10
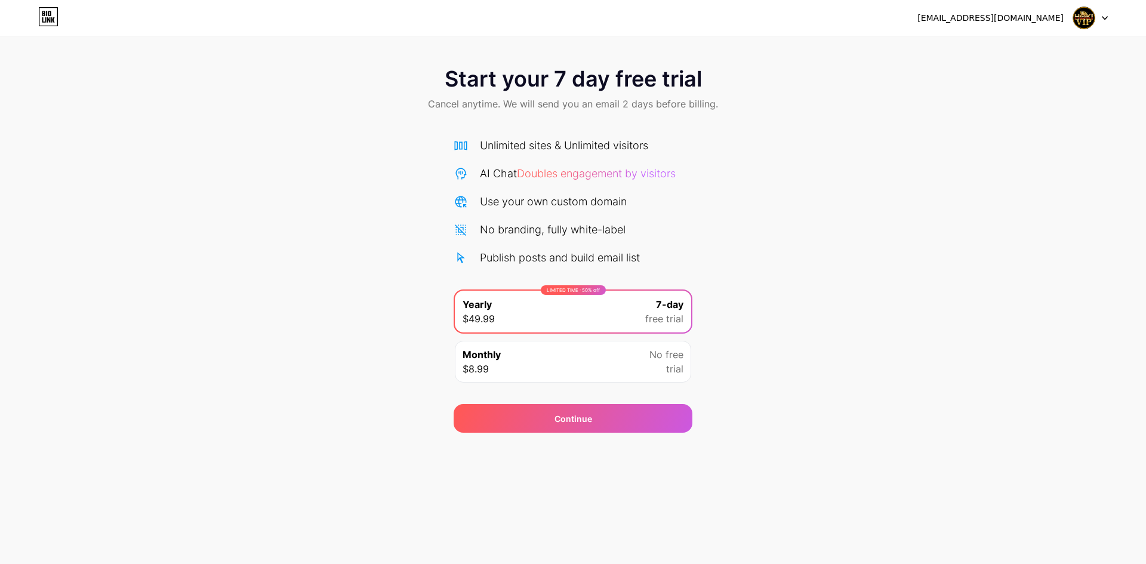
click at [1094, 14] on img at bounding box center [1084, 18] width 23 height 23
click at [649, 330] on div "LIMITED TIME : 50% off Yearly $49.99 7-day free trial" at bounding box center [573, 312] width 236 height 42
click at [637, 352] on div "Monthly $8.99 No free trial" at bounding box center [573, 362] width 236 height 42
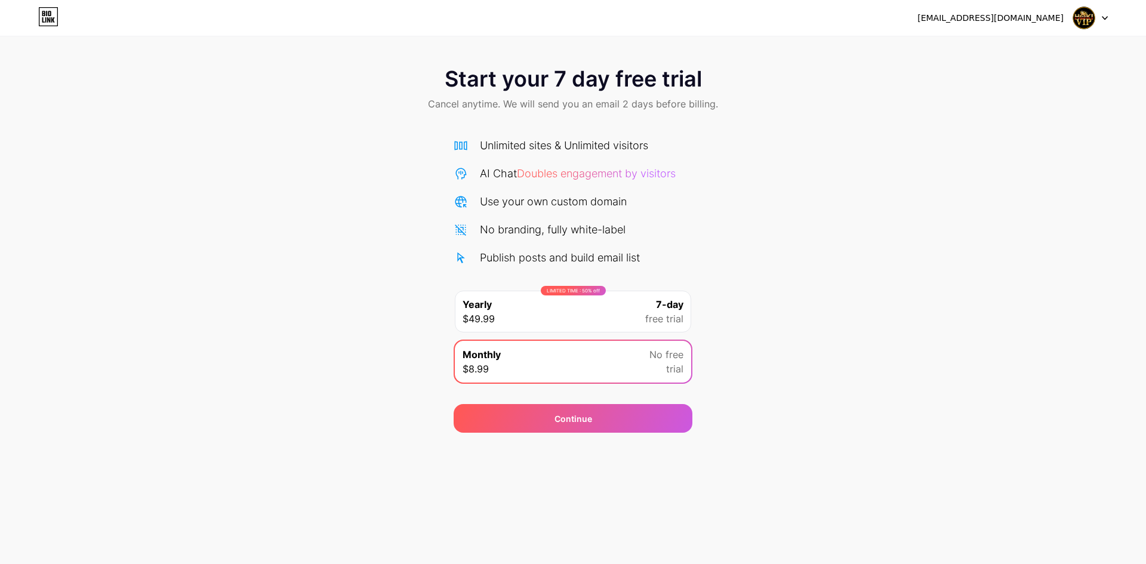
click at [641, 327] on div "LIMITED TIME : 50% off Yearly $49.99 7-day free trial" at bounding box center [573, 312] width 236 height 42
